Goal: Task Accomplishment & Management: Use online tool/utility

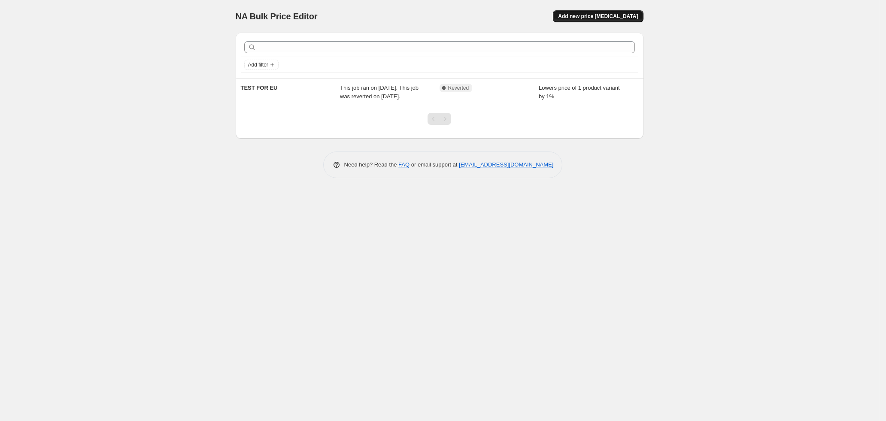
click at [591, 15] on span "Add new price change job" at bounding box center [598, 16] width 80 height 7
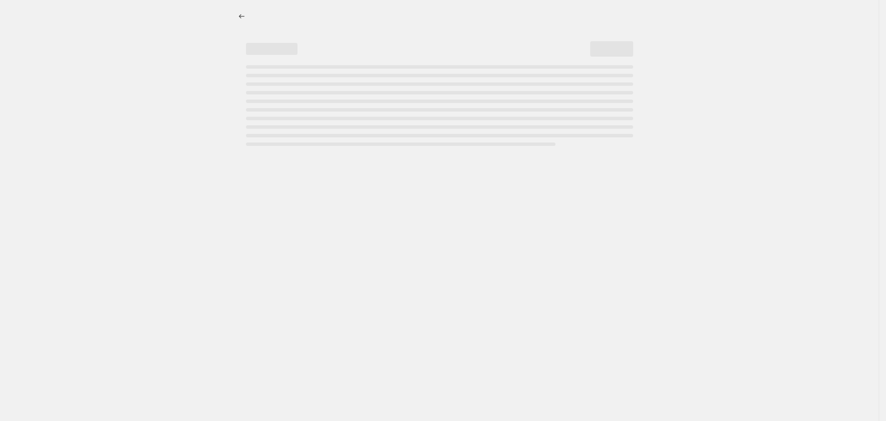
select select "percentage"
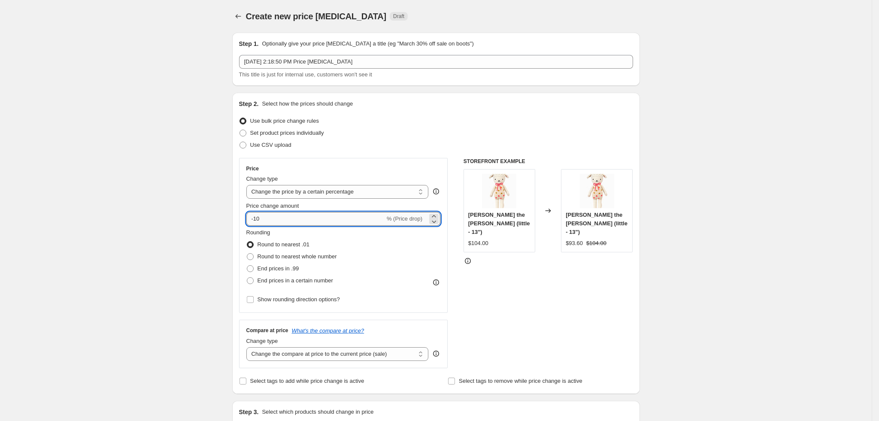
click at [288, 218] on input "-10" at bounding box center [315, 219] width 139 height 14
type input "-1"
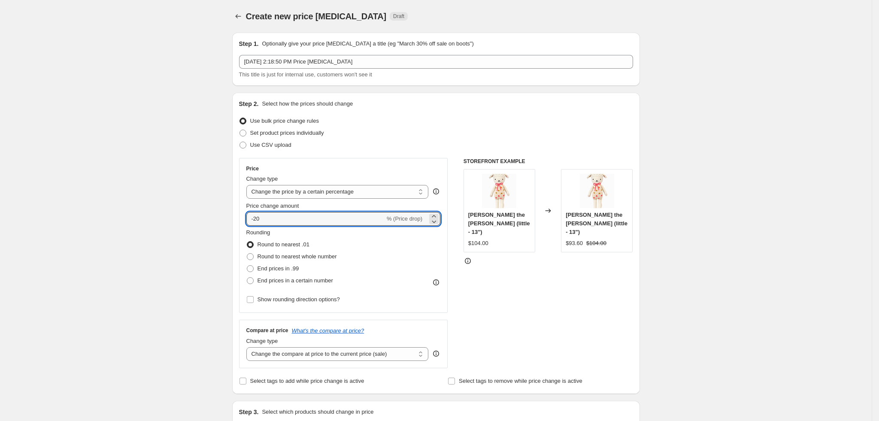
type input "-20"
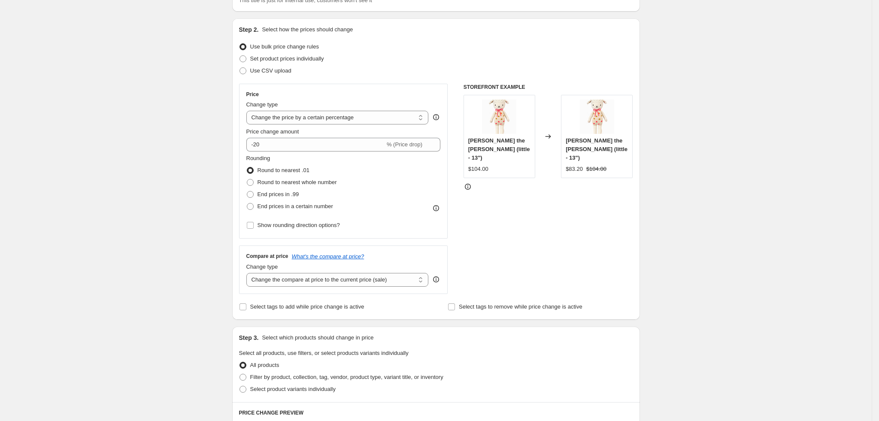
scroll to position [125, 0]
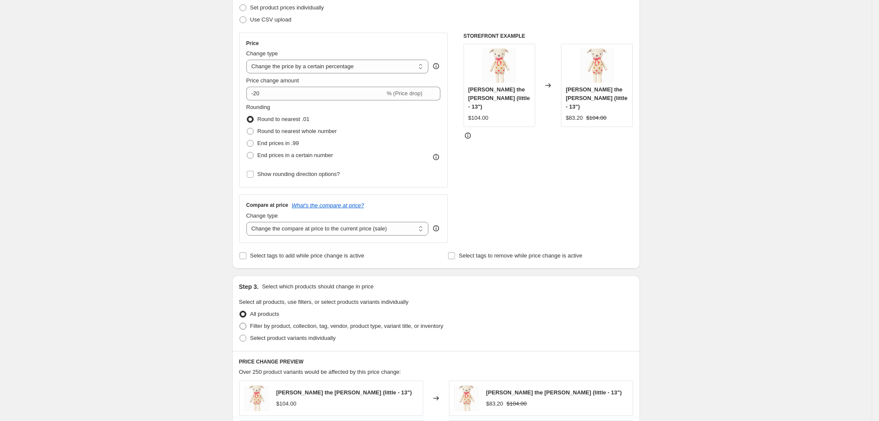
click at [246, 323] on span at bounding box center [242, 326] width 7 height 7
click at [240, 323] on input "Filter by product, collection, tag, vendor, product type, variant title, or inv…" at bounding box center [239, 323] width 0 height 0
radio input "true"
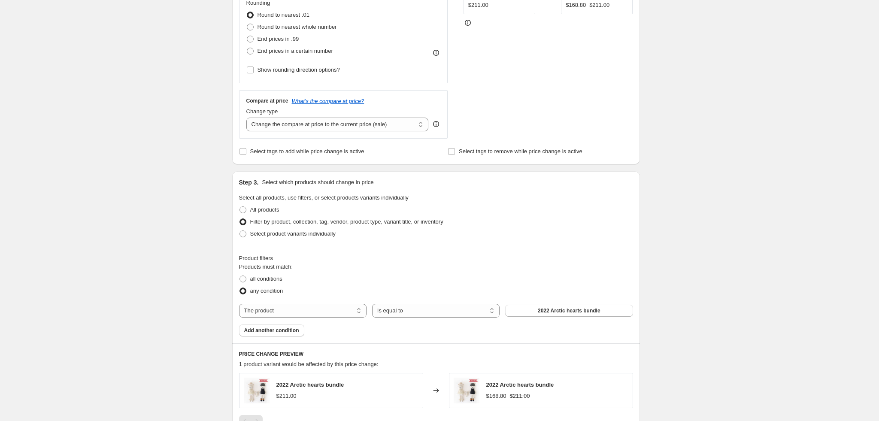
scroll to position [233, 0]
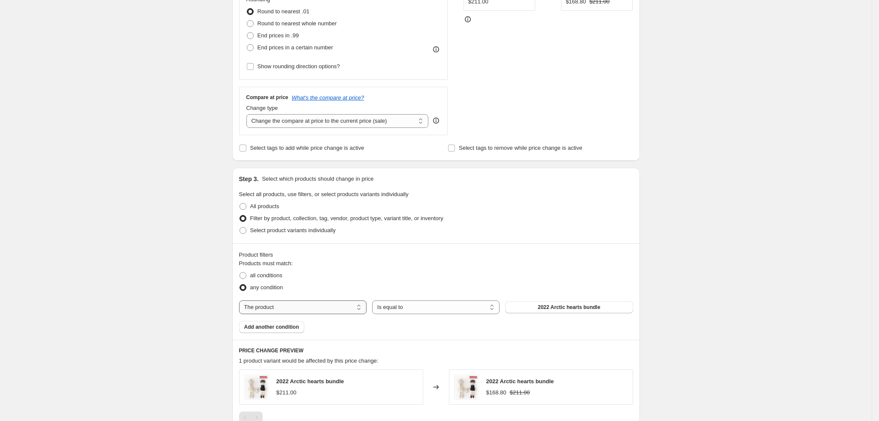
click at [361, 308] on select "The product The product's collection The product's tag The product's vendor The…" at bounding box center [302, 307] width 127 height 14
select select "tag"
click at [567, 303] on button "0-12 months" at bounding box center [568, 307] width 127 height 12
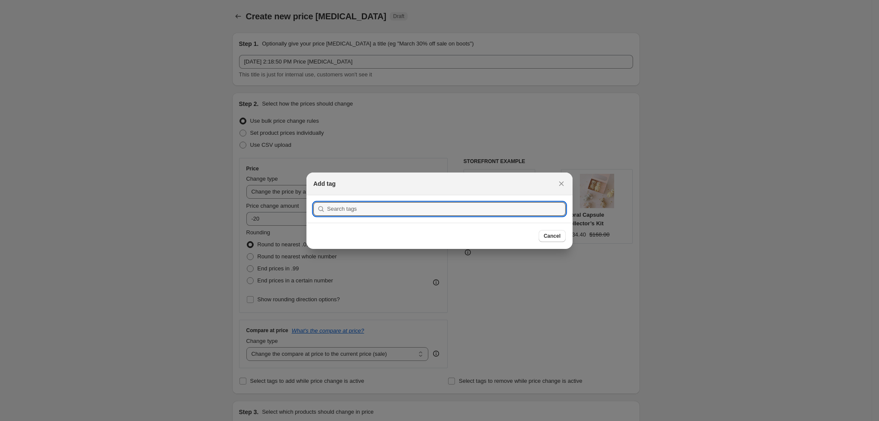
scroll to position [0, 0]
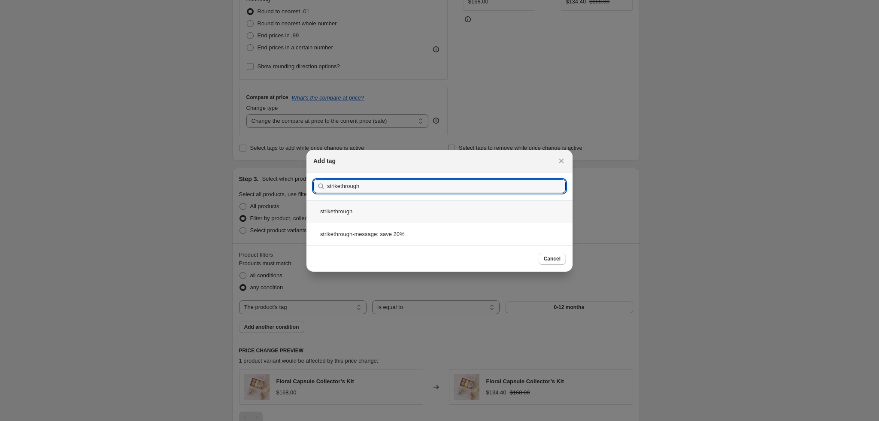
type input "strikethrough"
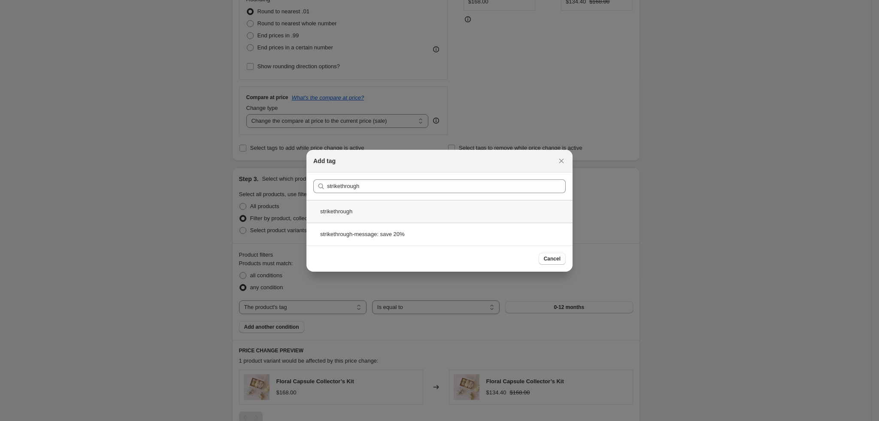
click at [410, 212] on div "strikethrough" at bounding box center [439, 211] width 266 height 23
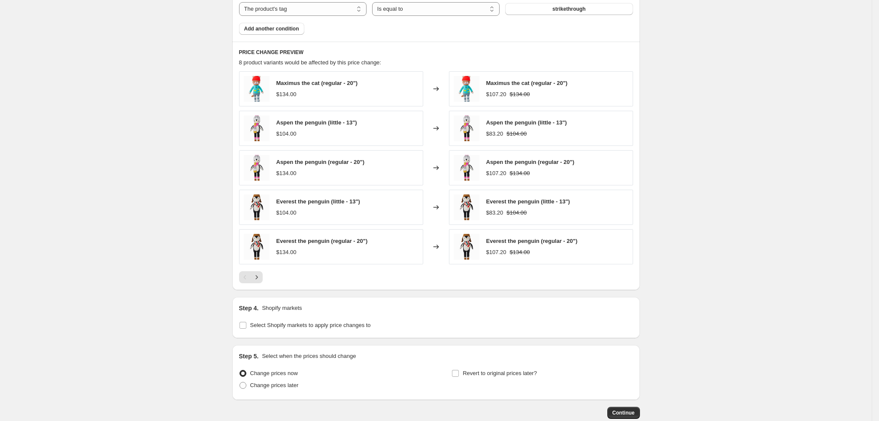
scroll to position [583, 0]
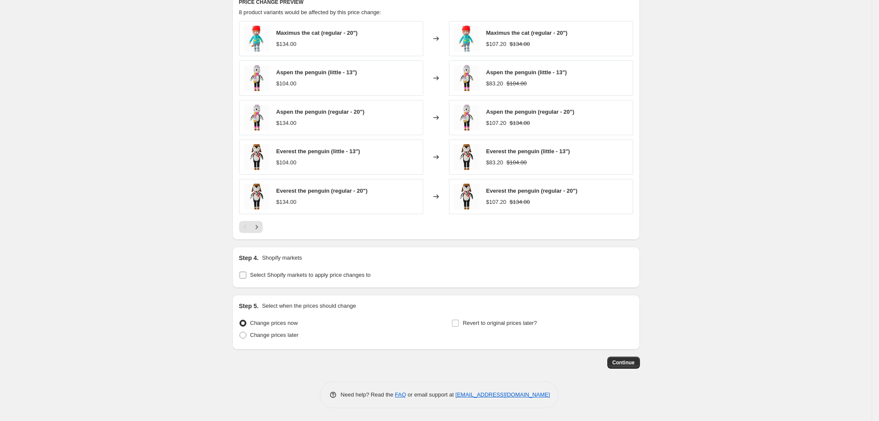
click at [253, 275] on span "Select Shopify markets to apply price changes to" at bounding box center [310, 275] width 121 height 6
click at [246, 275] on input "Select Shopify markets to apply price changes to" at bounding box center [242, 275] width 7 height 7
checkbox input "true"
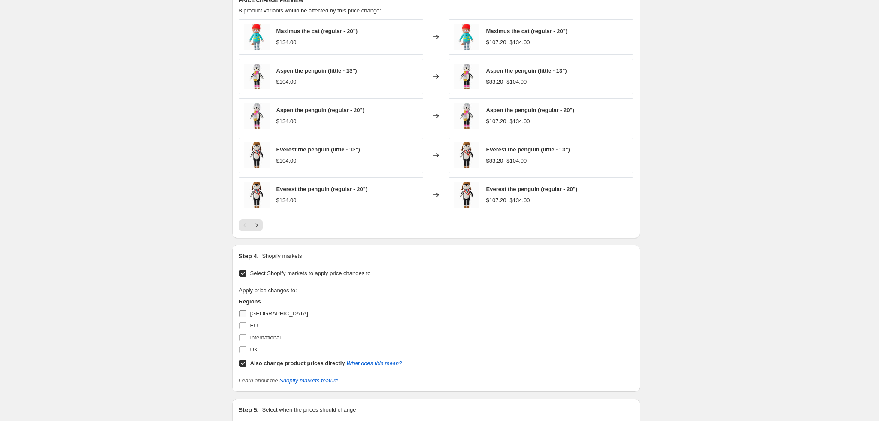
click at [247, 318] on span at bounding box center [243, 314] width 8 height 8
click at [246, 317] on input "[GEOGRAPHIC_DATA]" at bounding box center [242, 313] width 7 height 7
checkbox input "true"
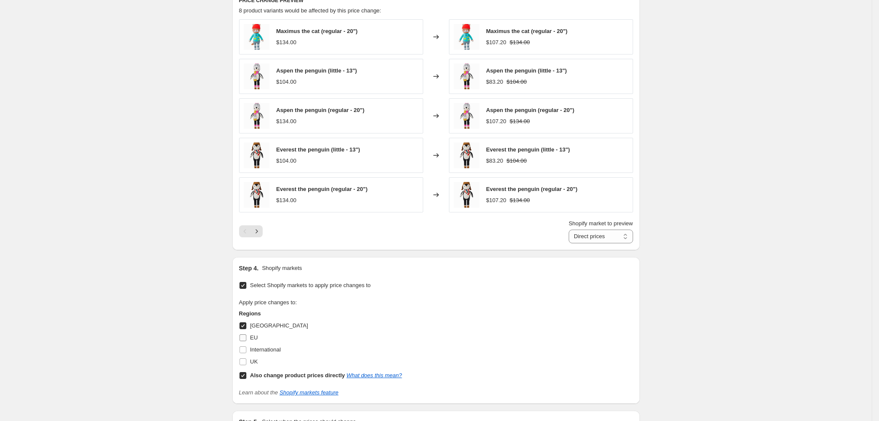
click at [246, 338] on input "EU" at bounding box center [242, 337] width 7 height 7
checkbox input "true"
click at [246, 356] on label "International" at bounding box center [260, 350] width 42 height 12
click at [246, 353] on input "International" at bounding box center [242, 349] width 7 height 7
checkbox input "true"
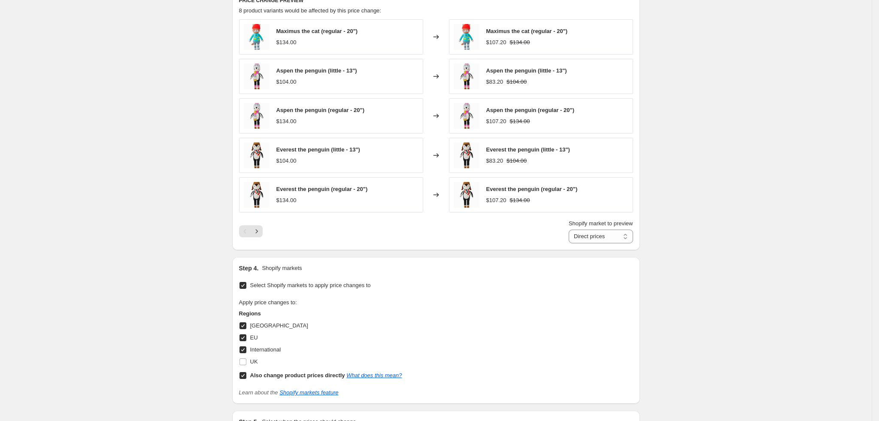
click at [246, 375] on input "Also change product prices directly What does this mean?" at bounding box center [242, 375] width 7 height 7
checkbox input "false"
select select "3539001"
click at [246, 365] on input "UK" at bounding box center [242, 361] width 7 height 7
checkbox input "true"
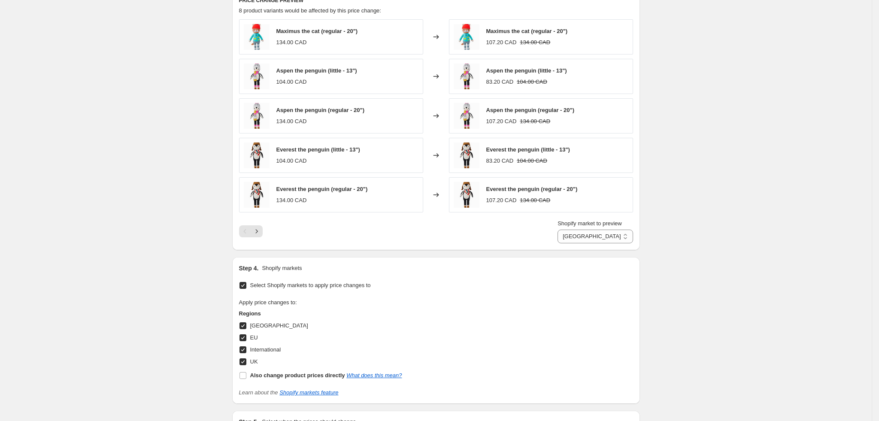
click at [245, 352] on input "International" at bounding box center [242, 349] width 7 height 7
checkbox input "false"
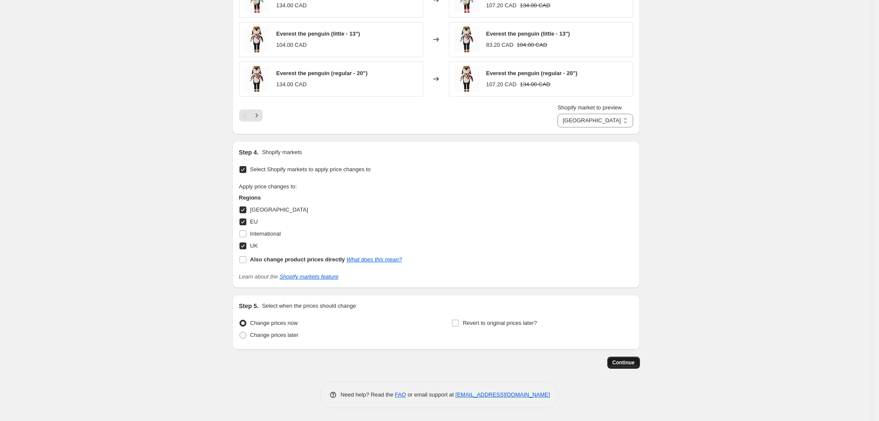
scroll to position [701, 0]
click at [619, 363] on span "Continue" at bounding box center [623, 362] width 22 height 7
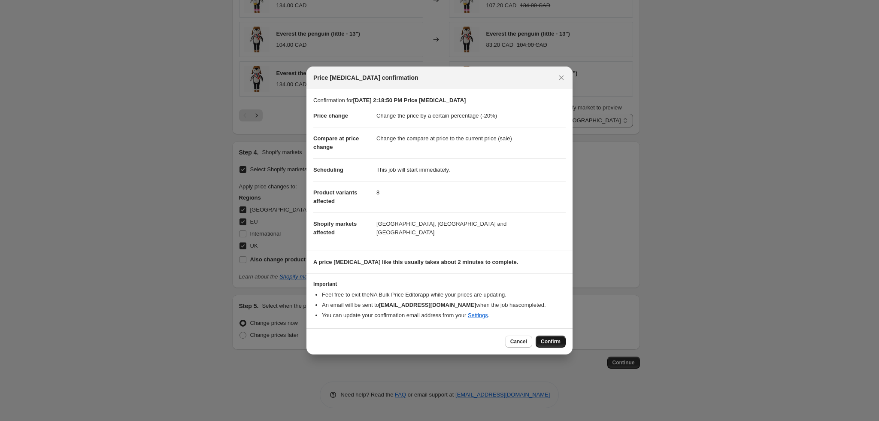
click at [547, 340] on span "Confirm" at bounding box center [551, 341] width 20 height 7
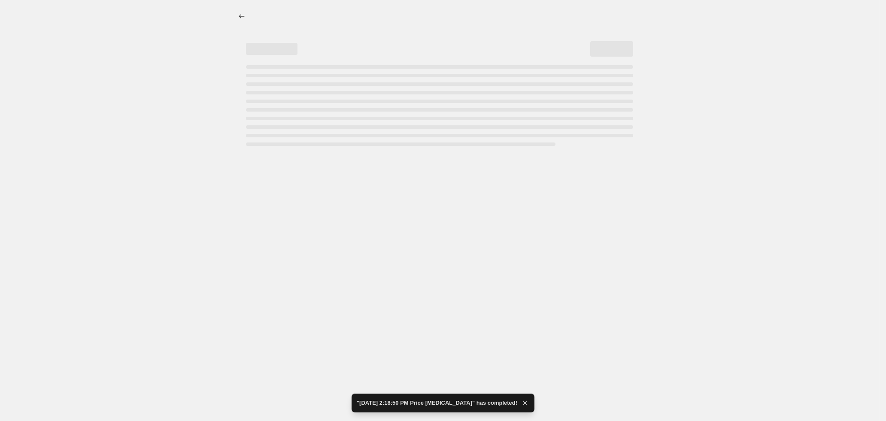
select select "percentage"
select select "tag"
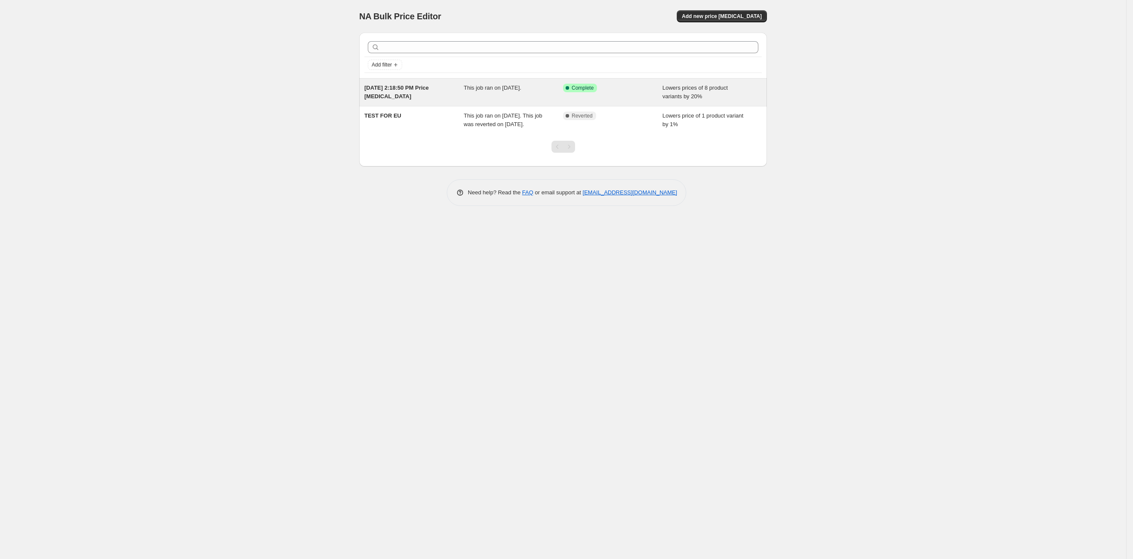
click at [425, 89] on span "[DATE] 2:18:50 PM Price [MEDICAL_DATA]" at bounding box center [396, 92] width 64 height 15
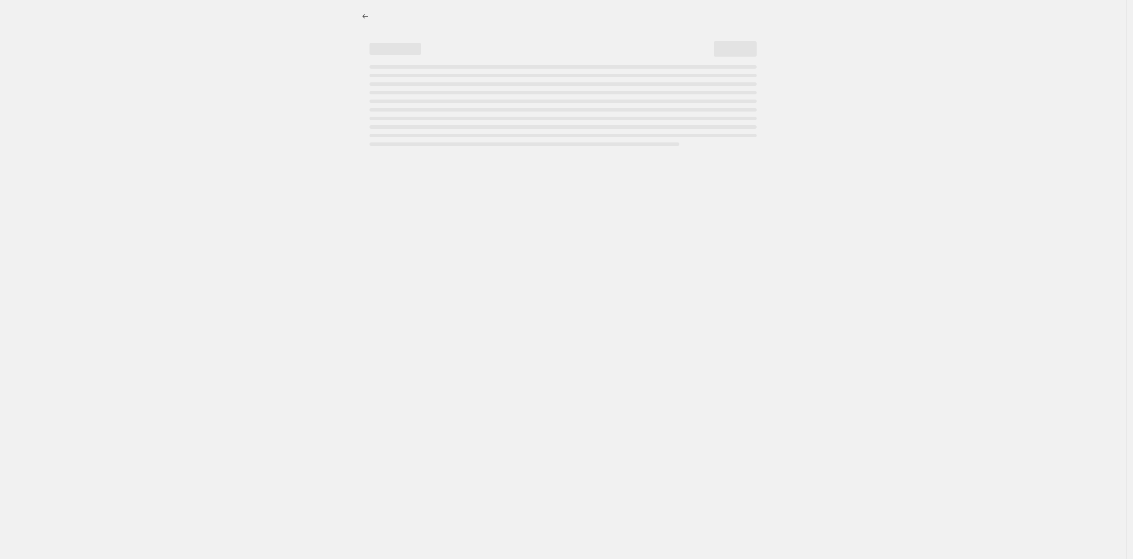
select select "percentage"
select select "tag"
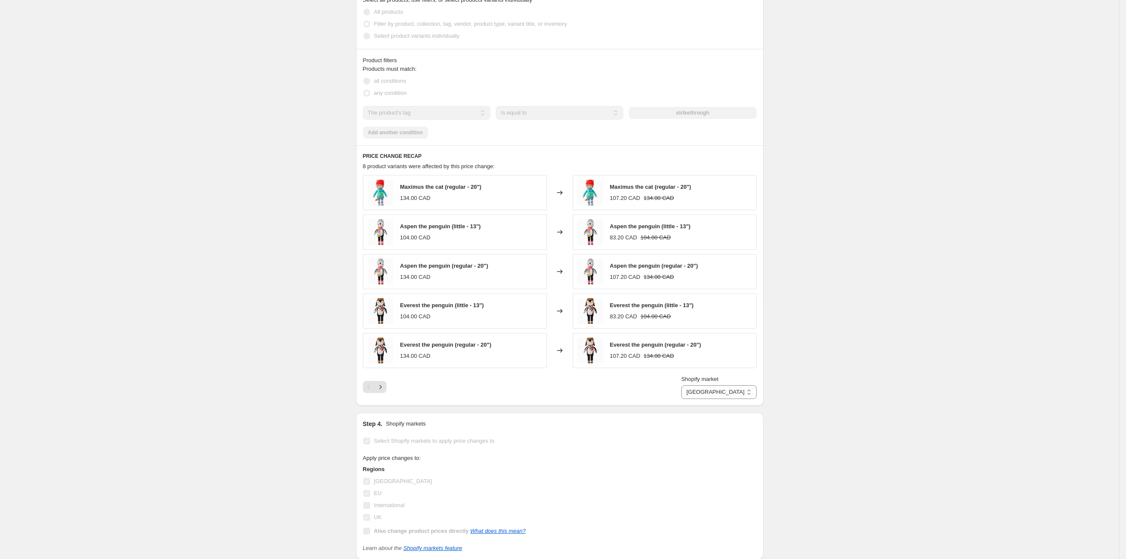
scroll to position [508, 0]
click at [271, 133] on div "[DATE] 2:18:50 PM Price [MEDICAL_DATA]. This page is ready [DATE] 2:18:50 PM Pr…" at bounding box center [559, 83] width 1119 height 1183
click at [313, 99] on div "[DATE] 2:18:50 PM Price [MEDICAL_DATA]. This page is ready [DATE] 2:18:50 PM Pr…" at bounding box center [559, 83] width 1119 height 1183
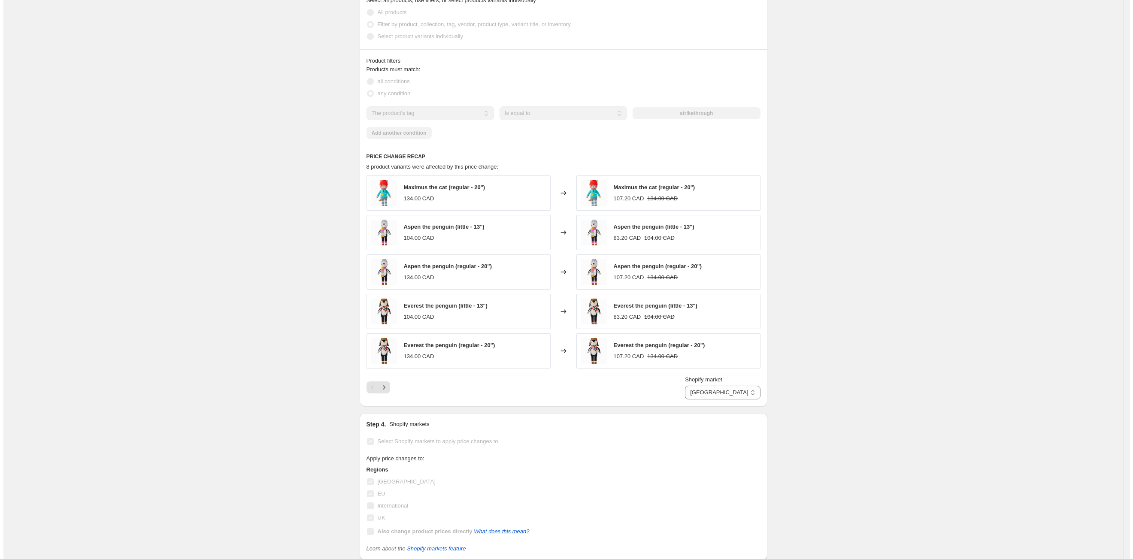
scroll to position [0, 0]
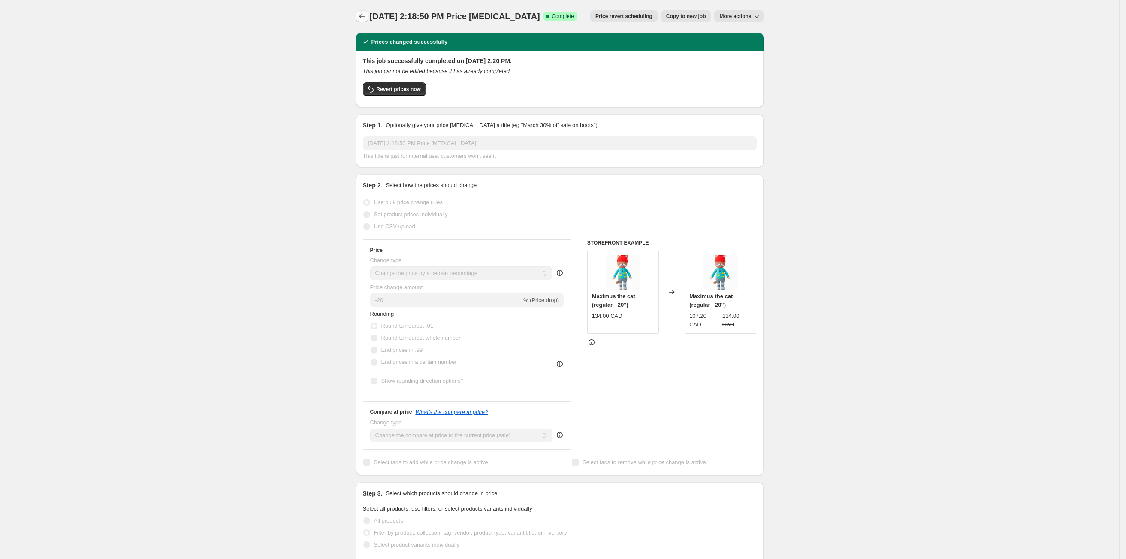
click at [359, 18] on button "Price change jobs" at bounding box center [362, 16] width 12 height 12
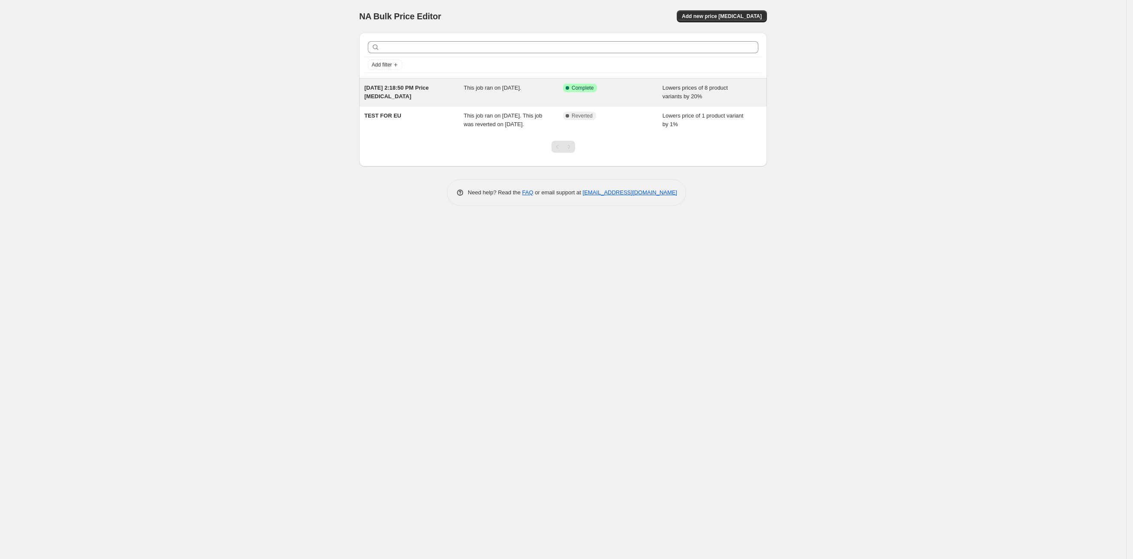
click at [471, 89] on span "This job ran on [DATE]." at bounding box center [492, 88] width 57 height 6
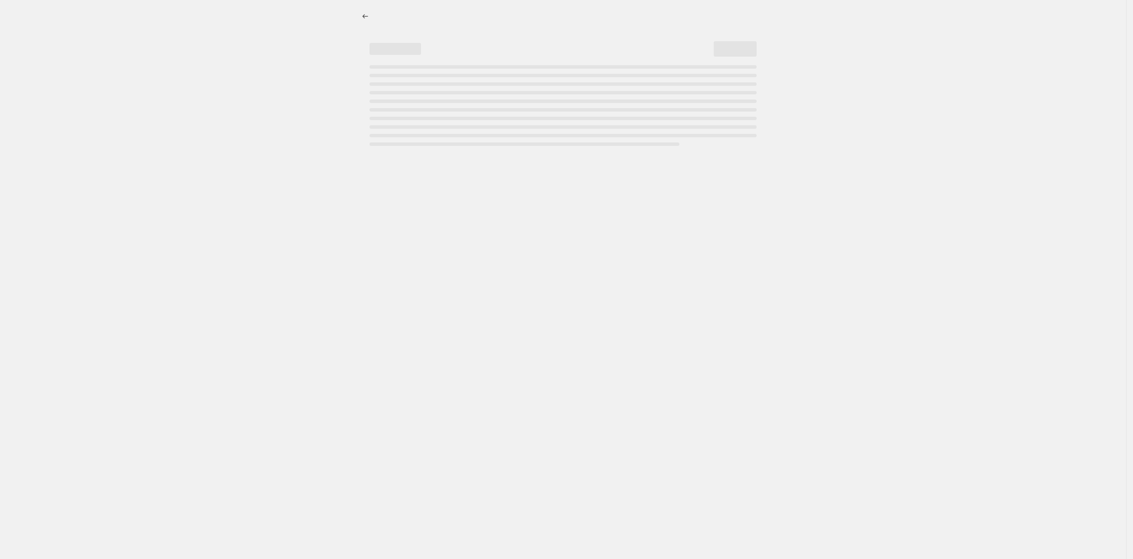
select select "percentage"
select select "tag"
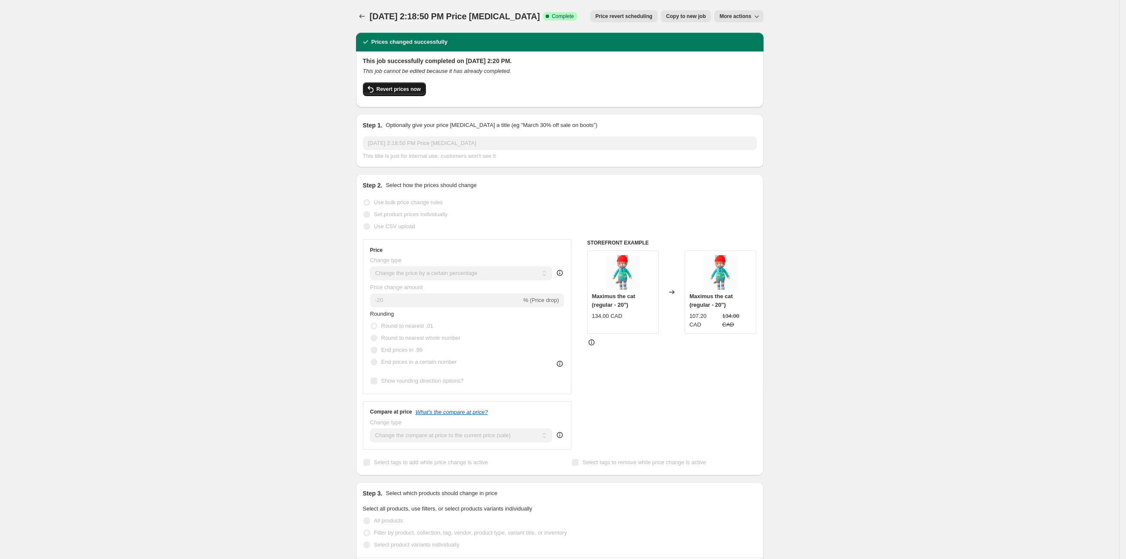
click at [402, 89] on span "Revert prices now" at bounding box center [399, 89] width 44 height 7
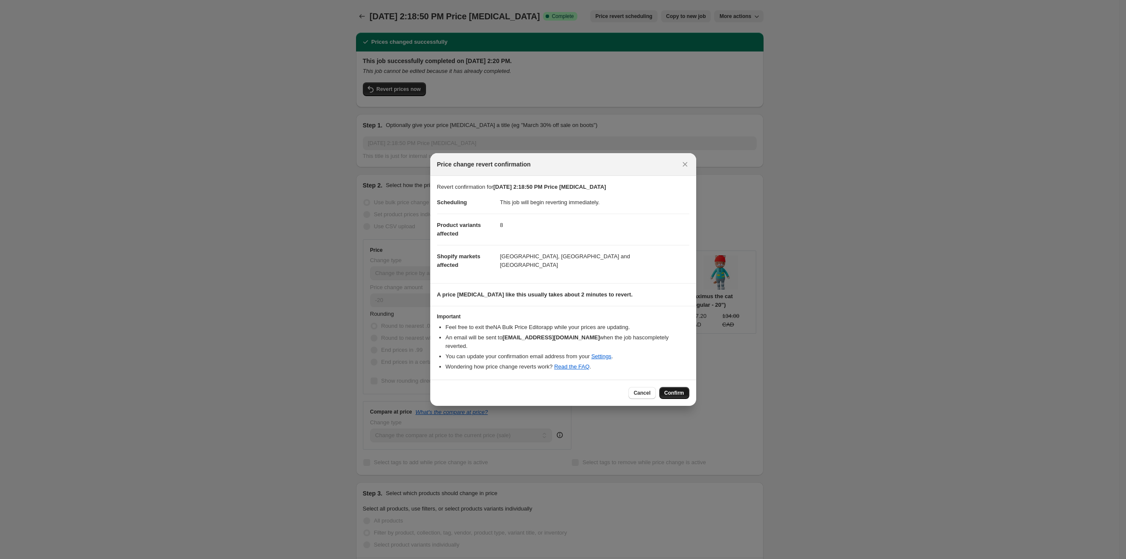
click at [677, 390] on span "Confirm" at bounding box center [675, 393] width 20 height 7
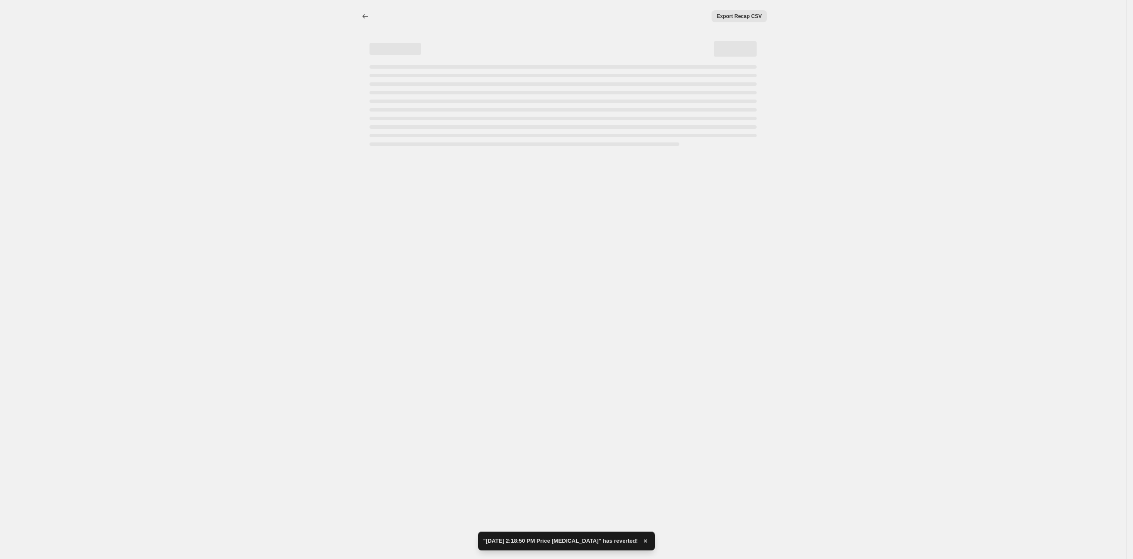
select select "percentage"
select select "tag"
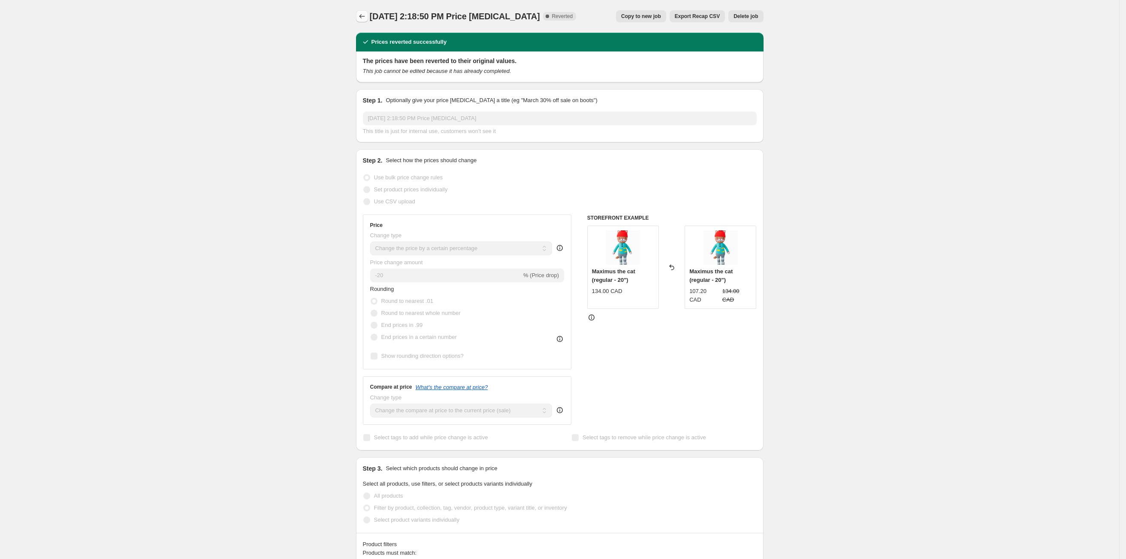
click at [366, 17] on icon "Price change jobs" at bounding box center [362, 16] width 9 height 9
